Goal: Information Seeking & Learning: Learn about a topic

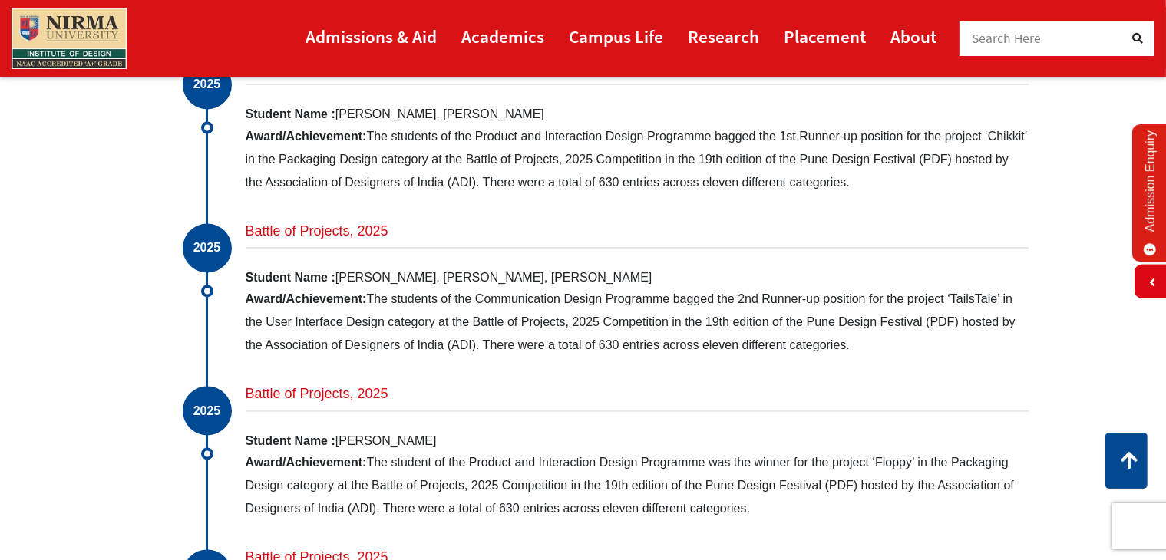
click at [349, 38] on link "Admissions & Aid" at bounding box center [371, 36] width 131 height 35
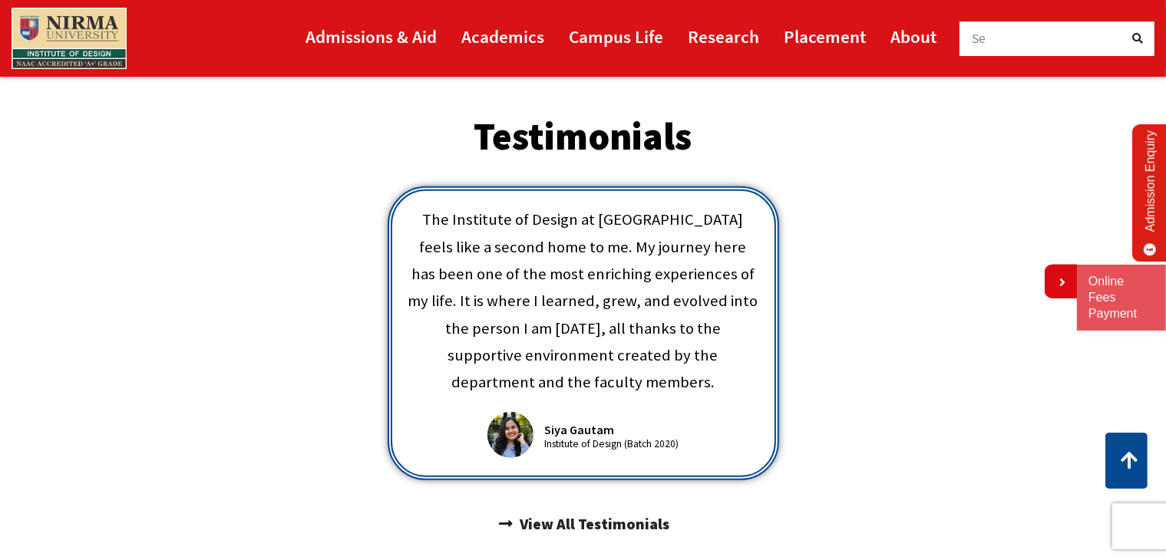
scroll to position [742, 0]
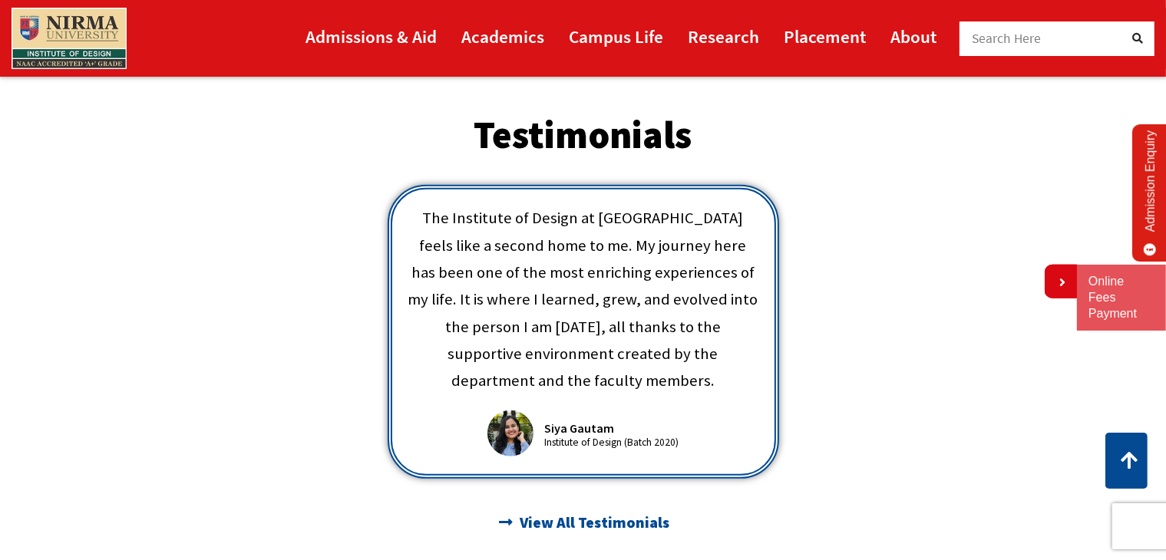
click at [546, 510] on span "View All Testimonials" at bounding box center [593, 523] width 154 height 26
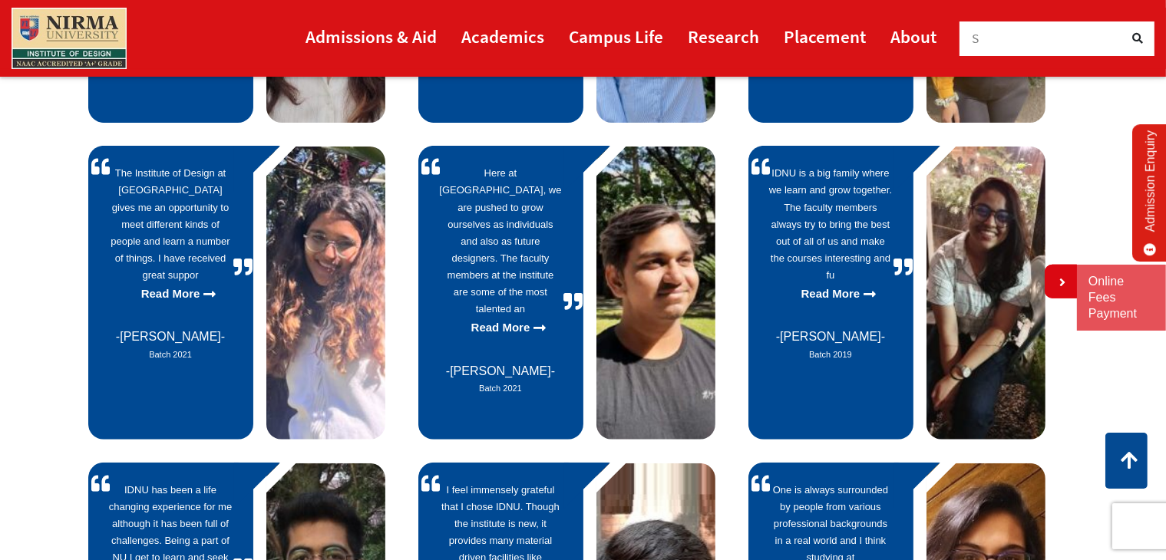
scroll to position [398, 0]
drag, startPoint x: 105, startPoint y: 144, endPoint x: 195, endPoint y: 346, distance: 221.0
click at [195, 346] on blockquote "The Institute of Design at Nirma University gives me an opportunity to meet dif…" at bounding box center [170, 275] width 165 height 259
click at [196, 284] on p "Read More" at bounding box center [171, 294] width 124 height 20
click at [528, 318] on p "Read More" at bounding box center [501, 328] width 124 height 20
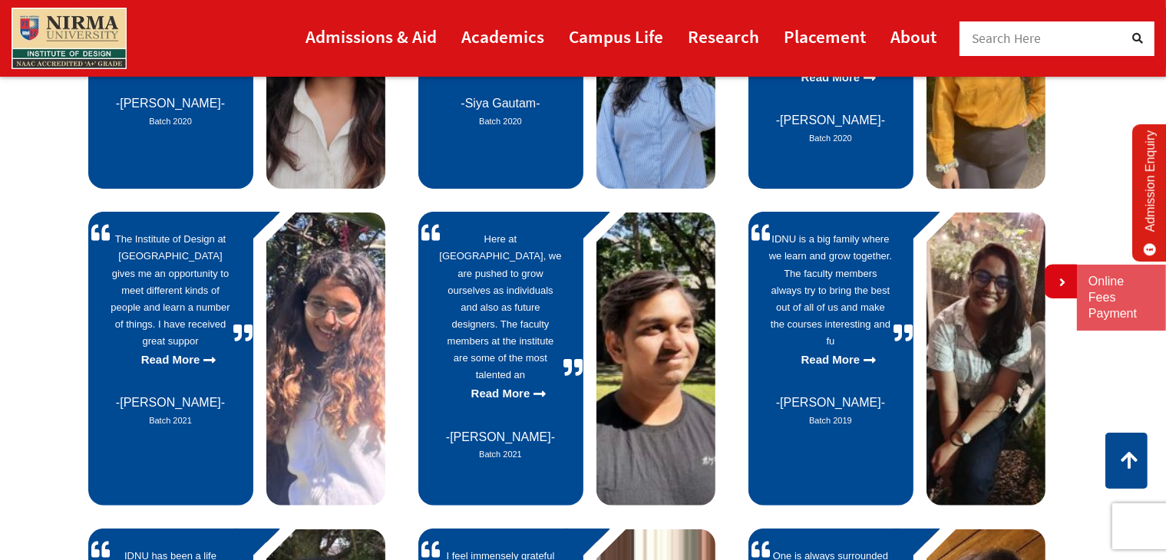
scroll to position [331, 0]
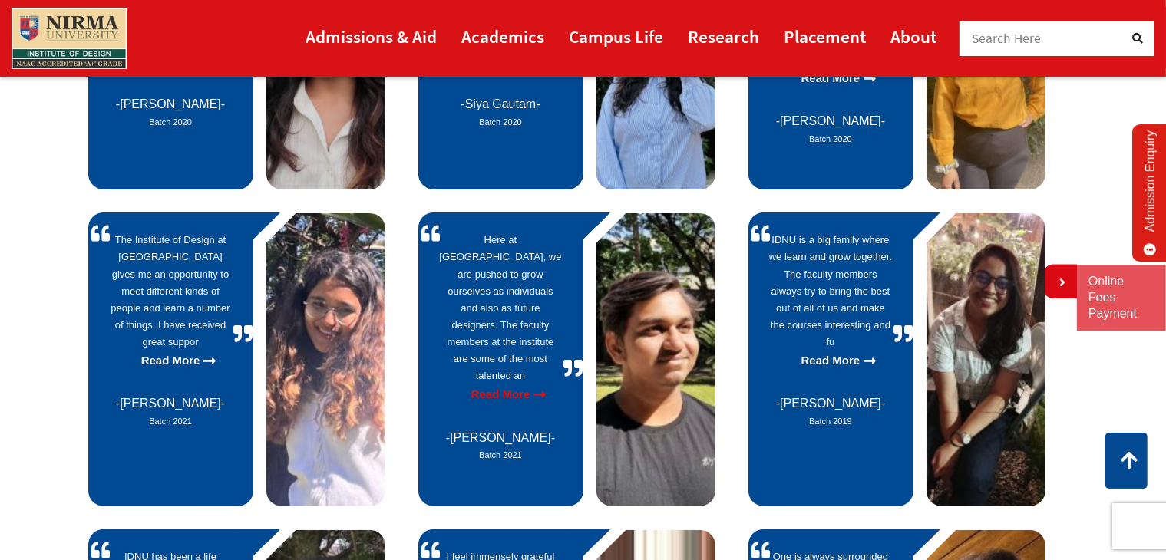
click at [522, 385] on p "Read More" at bounding box center [501, 395] width 124 height 20
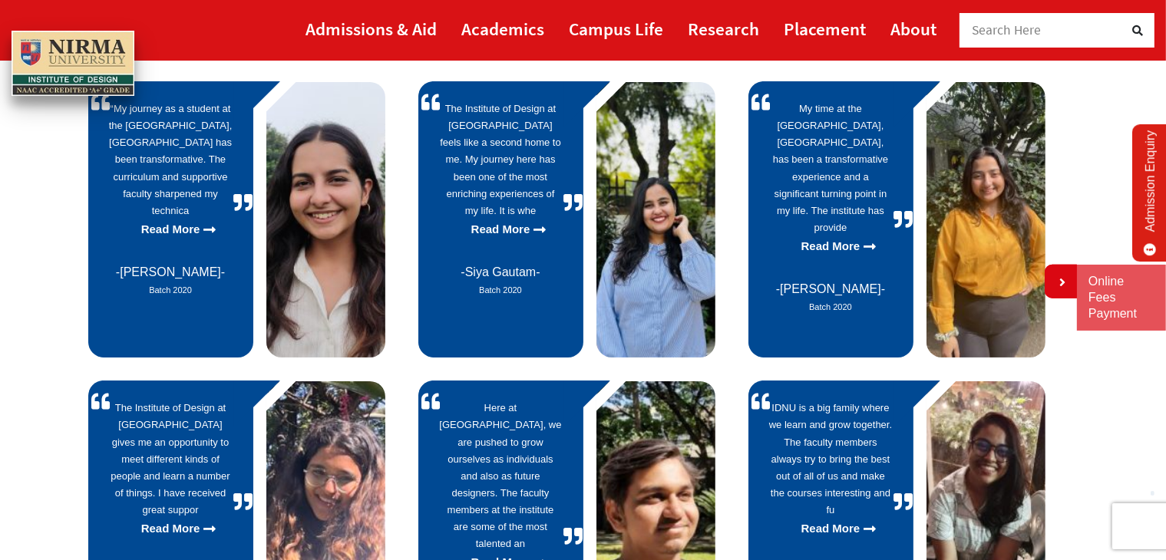
scroll to position [162, 0]
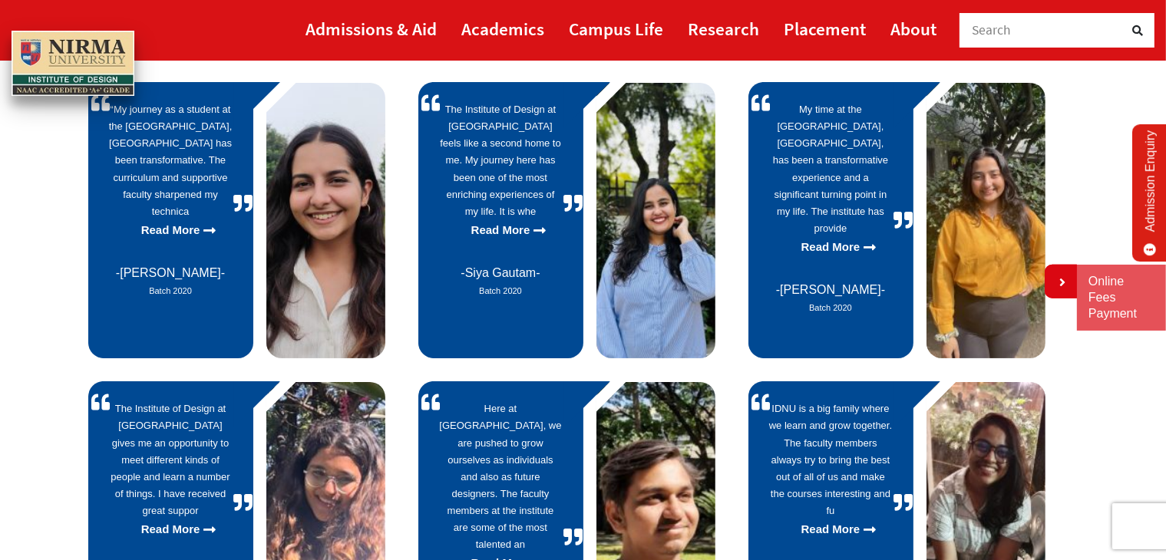
click at [840, 214] on p "My time at the Institute of Design, Nirma University, has been a transformative…" at bounding box center [831, 169] width 124 height 136
click at [195, 277] on span "Purvai Mishra" at bounding box center [170, 272] width 109 height 13
click at [200, 272] on span "Purvai Mishra" at bounding box center [170, 272] width 109 height 13
click at [203, 228] on icon at bounding box center [209, 230] width 12 height 14
click at [531, 228] on p "Read More" at bounding box center [501, 230] width 124 height 20
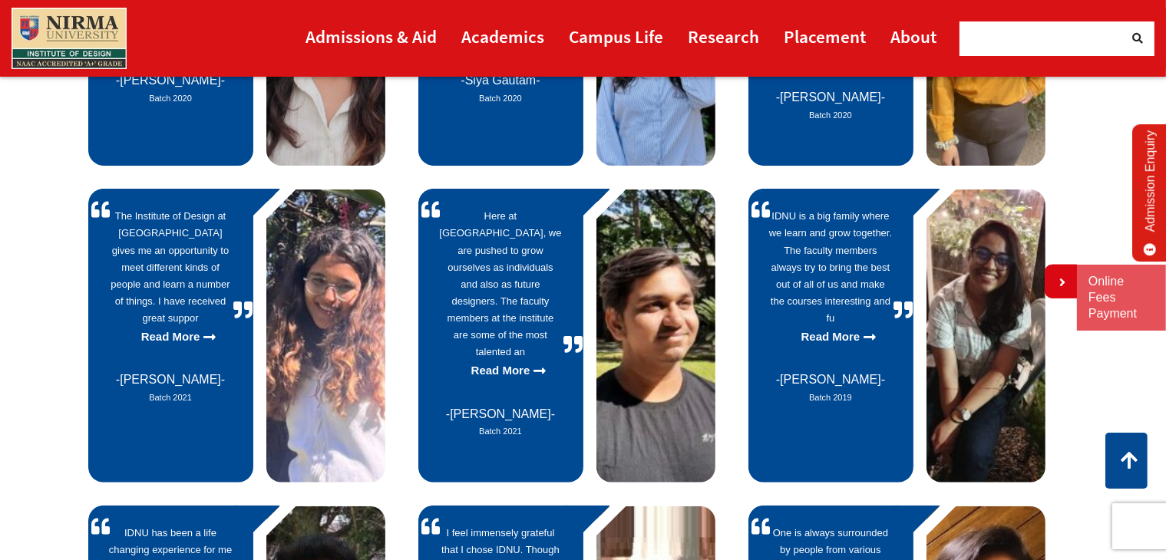
scroll to position [353, 0]
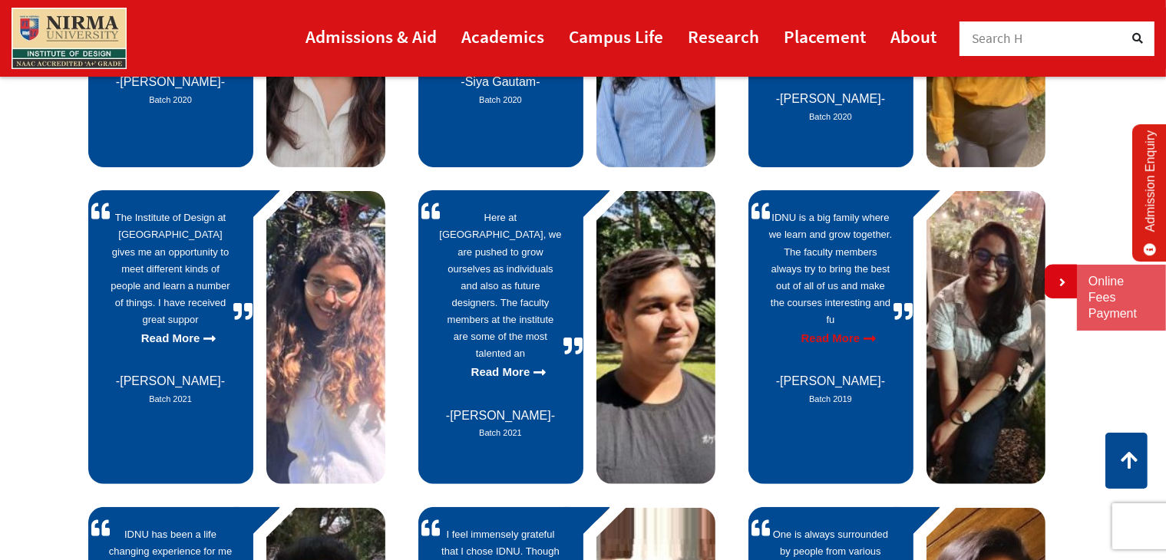
click at [851, 329] on p "Read More" at bounding box center [831, 339] width 124 height 20
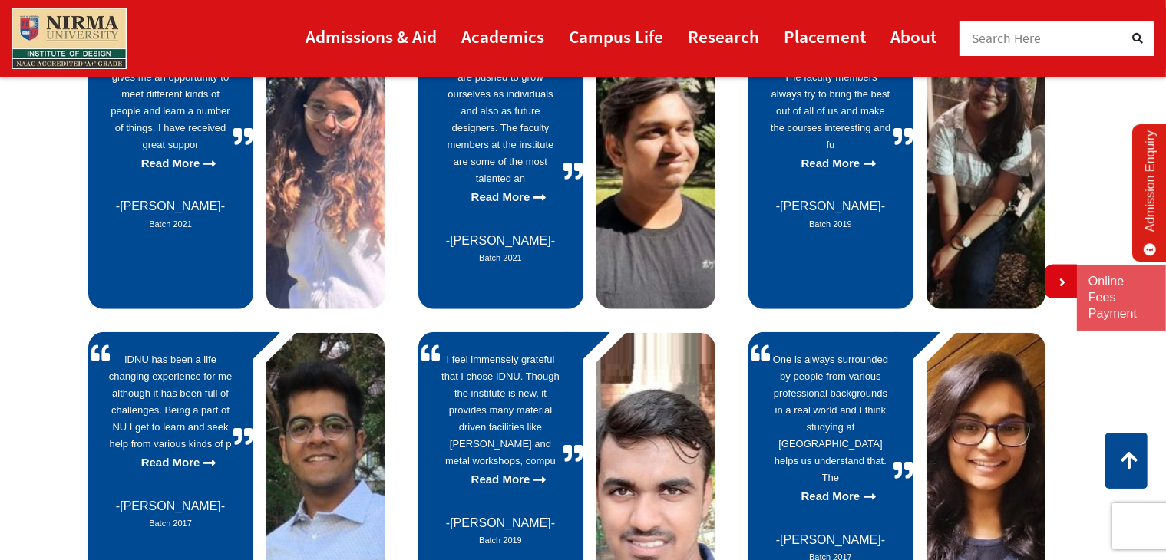
scroll to position [533, 0]
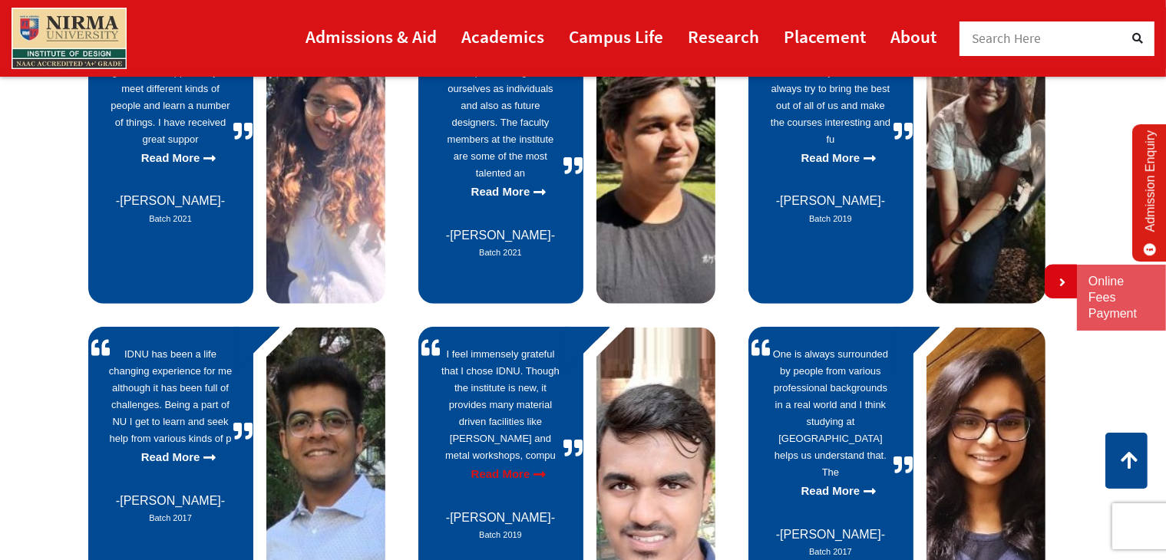
click at [543, 467] on icon at bounding box center [539, 474] width 12 height 14
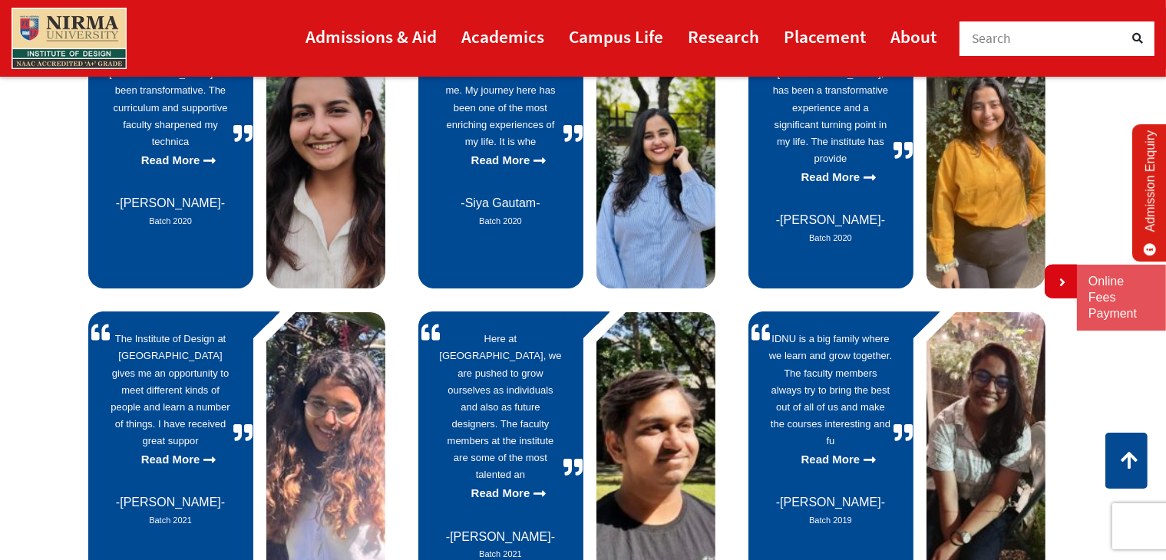
scroll to position [230, 0]
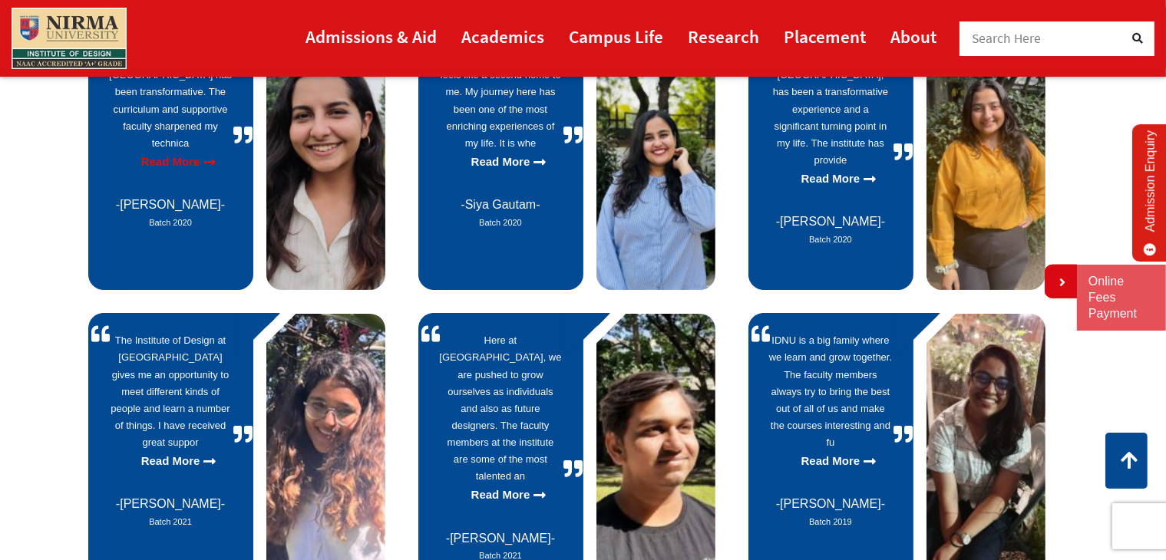
click at [184, 157] on p "Read More" at bounding box center [171, 162] width 124 height 20
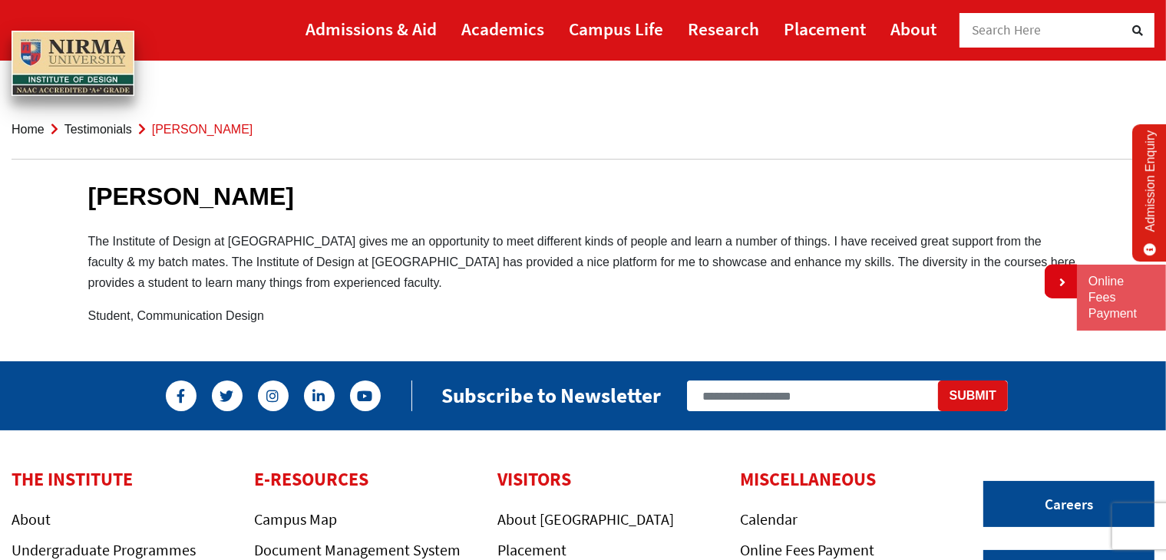
drag, startPoint x: 543, startPoint y: 460, endPoint x: 587, endPoint y: 464, distance: 44.7
click at [587, 464] on body "Admissions & Aid Academics" at bounding box center [583, 438] width 1166 height 877
drag, startPoint x: 266, startPoint y: 317, endPoint x: 94, endPoint y: 205, distance: 205.9
click at [94, 205] on div "Nishi Dave The Institute of Design at Nirma University gives me an opportunity …" at bounding box center [583, 241] width 1013 height 193
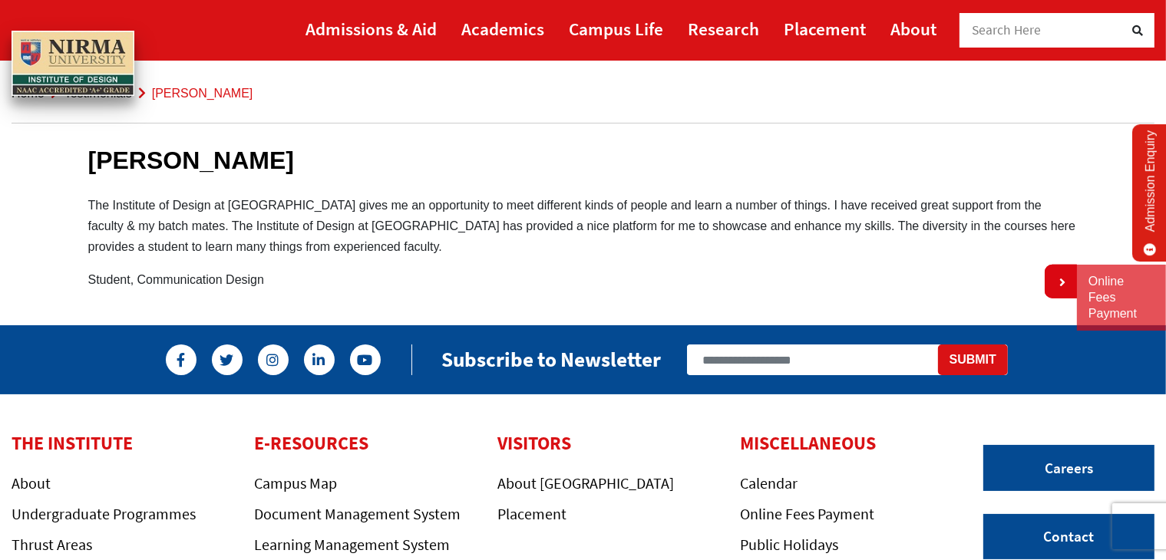
scroll to position [37, 0]
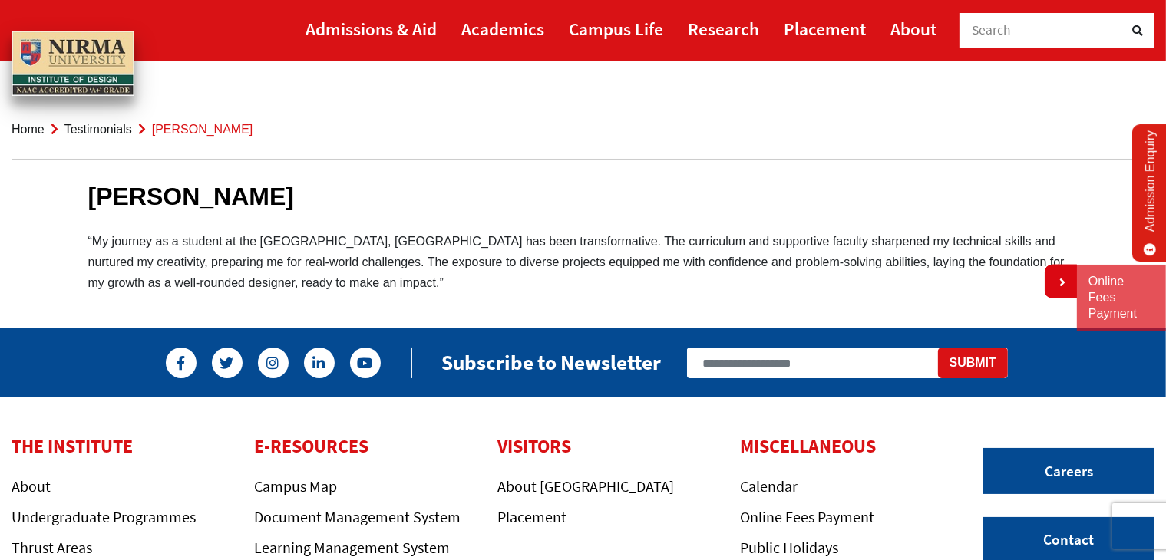
drag, startPoint x: 425, startPoint y: 277, endPoint x: 362, endPoint y: 267, distance: 63.7
click at [362, 267] on p "“My journey as a student at the Institute of Design, Nirma University has been …" at bounding box center [583, 262] width 990 height 63
drag, startPoint x: 91, startPoint y: 191, endPoint x: 262, endPoint y: 206, distance: 171.9
click at [262, 206] on h1 "Purvai Mishra" at bounding box center [583, 196] width 990 height 29
